Goal: Download file/media

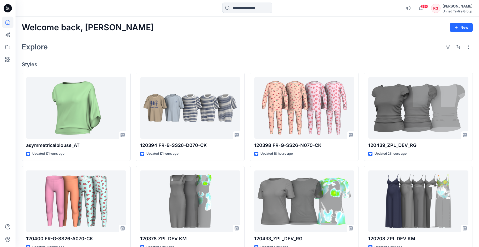
click at [244, 7] on input at bounding box center [247, 8] width 50 height 10
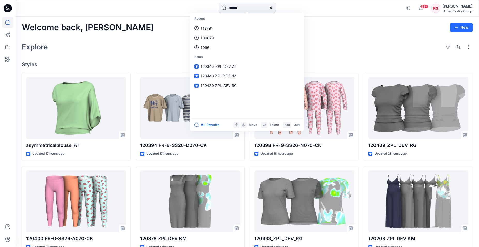
type input "******"
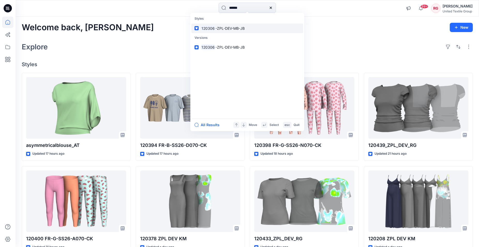
click at [244, 27] on span "-ZPL-DEV-MB-JB" at bounding box center [229, 28] width 29 height 4
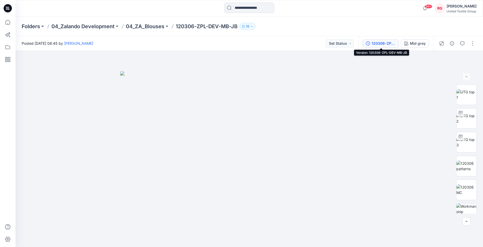
click at [387, 45] on div "120306-ZPL-DEV-MB-JB" at bounding box center [384, 44] width 24 height 6
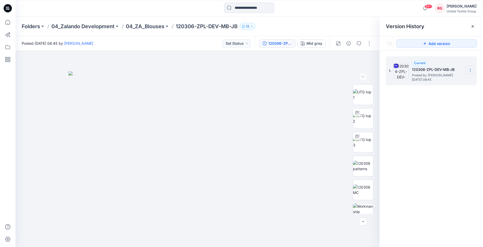
click at [470, 67] on section at bounding box center [470, 70] width 8 height 8
click at [456, 78] on span "Download Source BW File" at bounding box center [444, 80] width 43 height 6
